Goal: Task Accomplishment & Management: Manage account settings

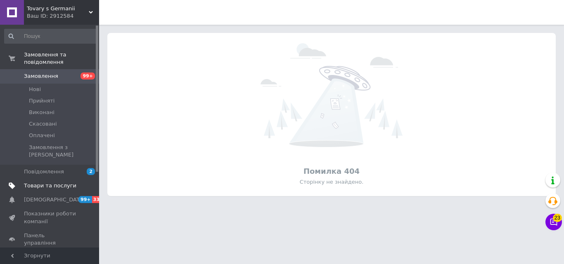
click at [45, 182] on span "Товари та послуги" at bounding box center [50, 185] width 52 height 7
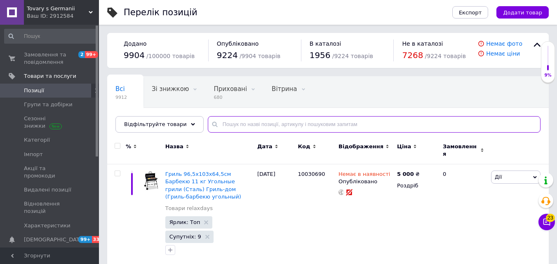
click at [236, 123] on input "text" at bounding box center [374, 124] width 333 height 17
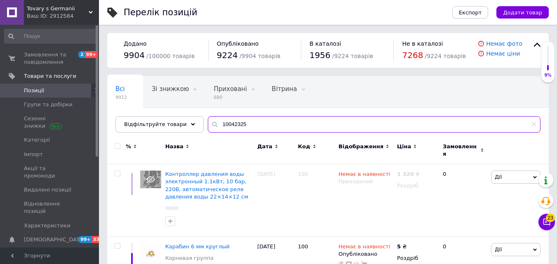
drag, startPoint x: 241, startPoint y: 123, endPoint x: 101, endPoint y: 122, distance: 139.0
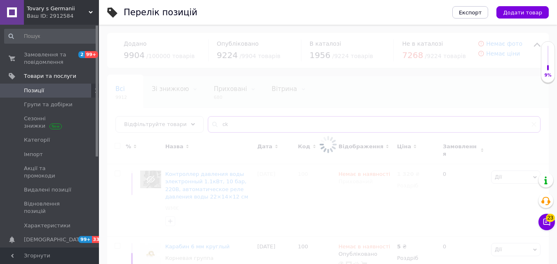
type input "c"
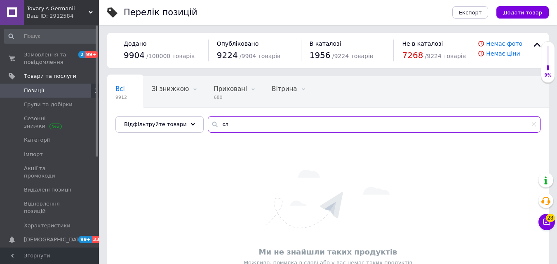
type input "с"
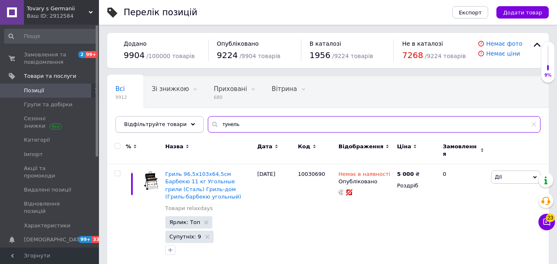
drag, startPoint x: 238, startPoint y: 122, endPoint x: 136, endPoint y: 127, distance: 102.1
click at [136, 127] on div "Відфільтруйте товари тунель" at bounding box center [328, 124] width 425 height 17
click at [230, 127] on input "тунель" at bounding box center [374, 124] width 333 height 17
drag, startPoint x: 234, startPoint y: 128, endPoint x: 195, endPoint y: 130, distance: 38.8
click at [195, 130] on div "Всі 9912 Зі знижкою 0 Видалити Редагувати Приховані 680 Видалити Редагувати Віт…" at bounding box center [328, 104] width 442 height 57
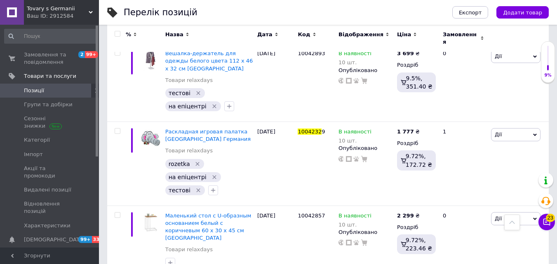
scroll to position [1815, 0]
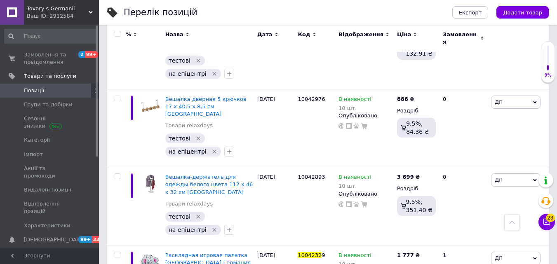
type input "1004232"
click at [322, 252] on span "9" at bounding box center [323, 255] width 3 height 6
drag, startPoint x: 321, startPoint y: 158, endPoint x: 291, endPoint y: 155, distance: 30.2
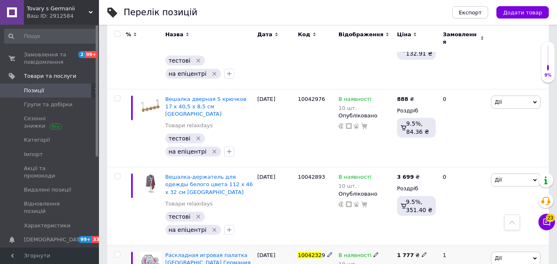
copy div "1004232 9"
click at [52, 7] on span "Tovary s Germanii" at bounding box center [58, 8] width 62 height 7
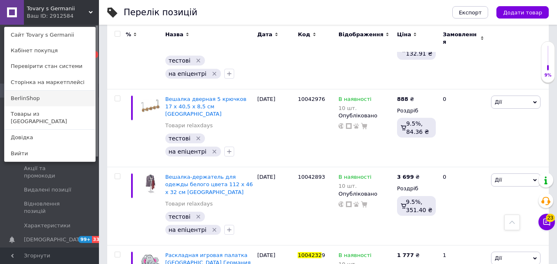
click at [38, 97] on link "BerlinShop" at bounding box center [50, 99] width 91 height 16
